Goal: Task Accomplishment & Management: Manage account settings

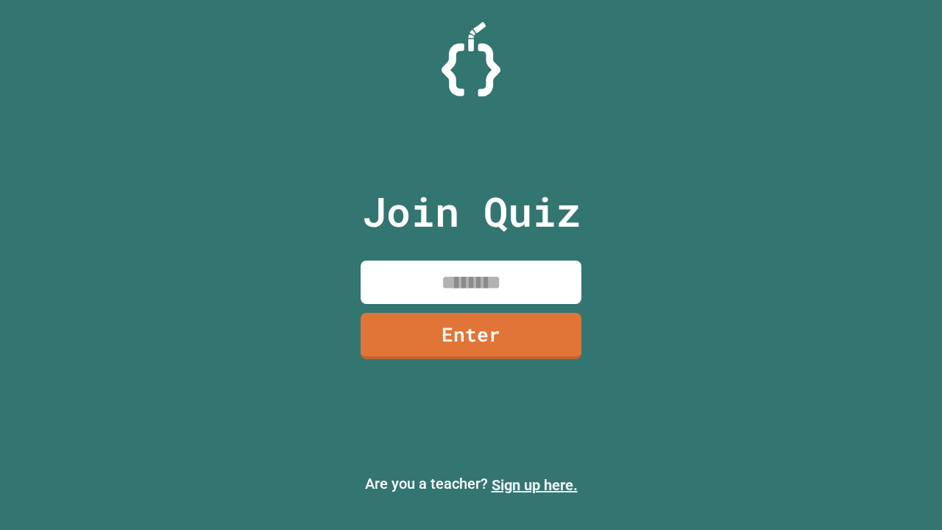
click at [534, 485] on link "Sign up here." at bounding box center [535, 485] width 86 height 18
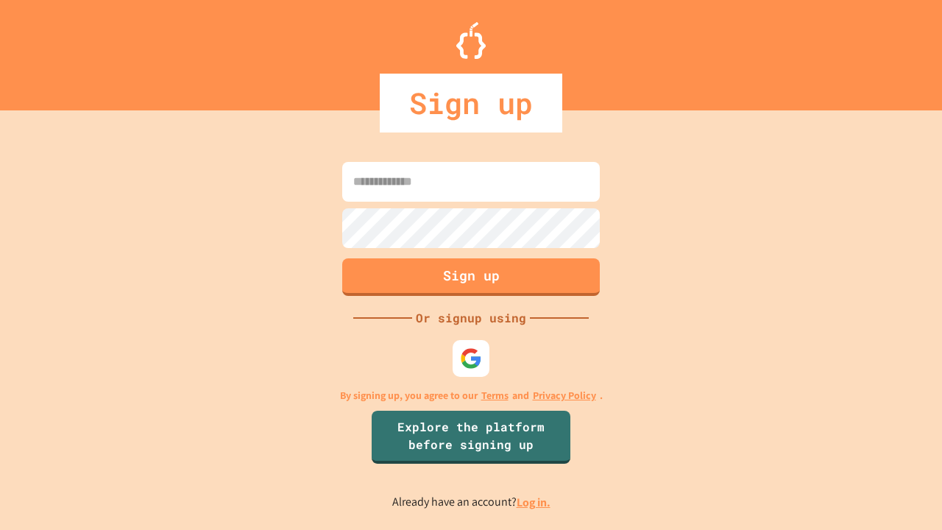
click at [534, 502] on link "Log in." at bounding box center [534, 502] width 34 height 15
